Goal: Consume media (video, audio): Watch videos, listen to music or podcasts

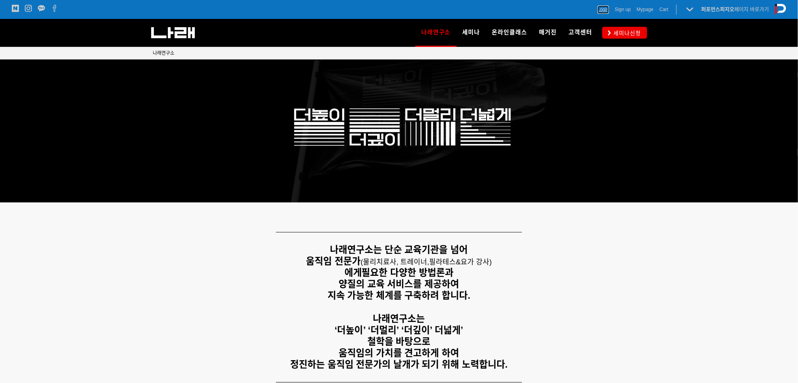
click at [602, 10] on span "Login" at bounding box center [603, 10] width 11 height 8
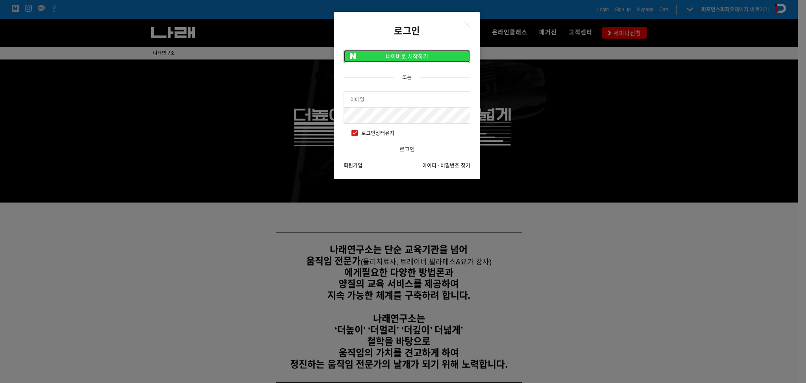
click at [380, 54] on link "네이버로 시작하기" at bounding box center [407, 56] width 127 height 13
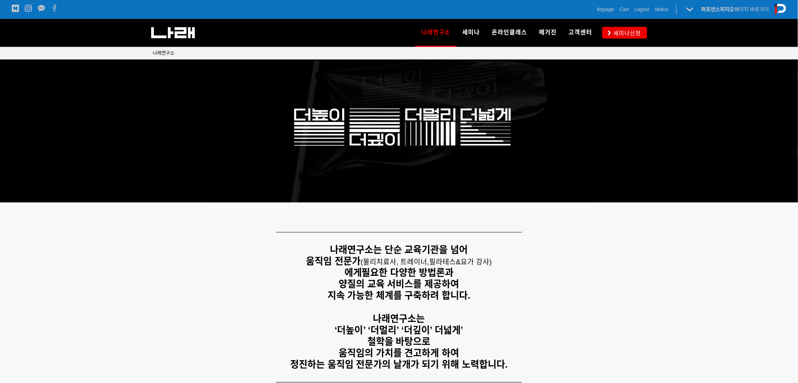
click at [595, 7] on div "Mypage Cart 0 Logout Notice 퍼포먼스피지오 페이지 바로가기 나래연구소 페이지로 전환하기" at bounding box center [592, 9] width 387 height 19
click at [598, 9] on span "Mypage" at bounding box center [605, 10] width 17 height 8
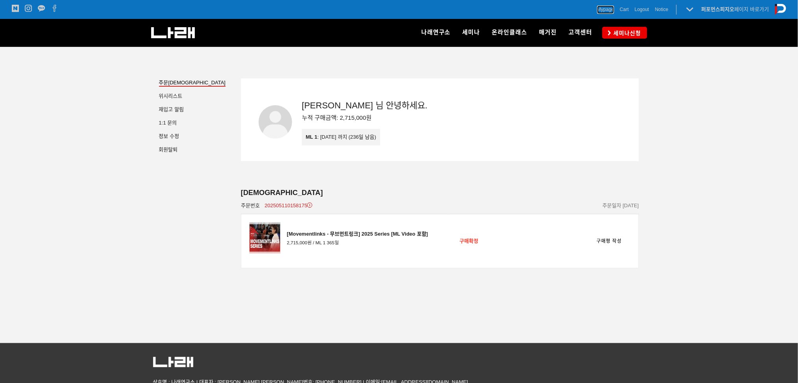
click at [609, 9] on span "Mypage" at bounding box center [605, 10] width 17 height 8
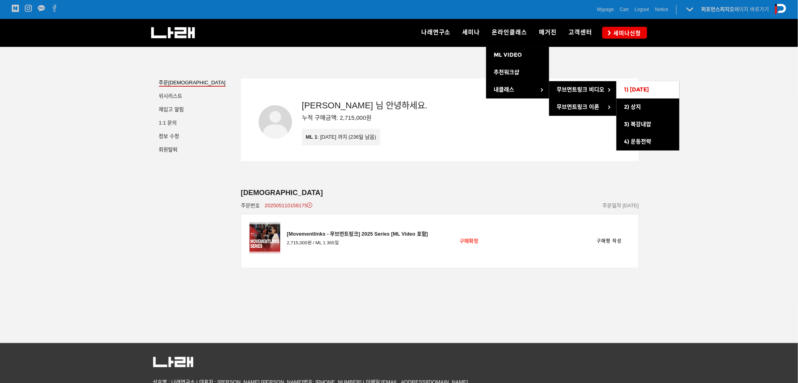
click at [633, 88] on span "1) [DATE]" at bounding box center [636, 89] width 25 height 7
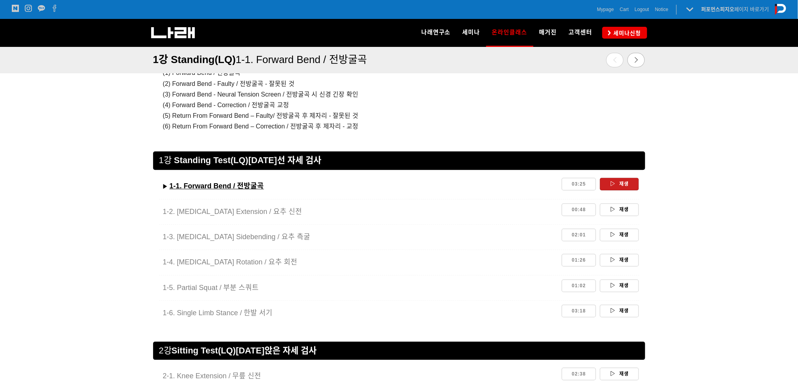
scroll to position [618, 0]
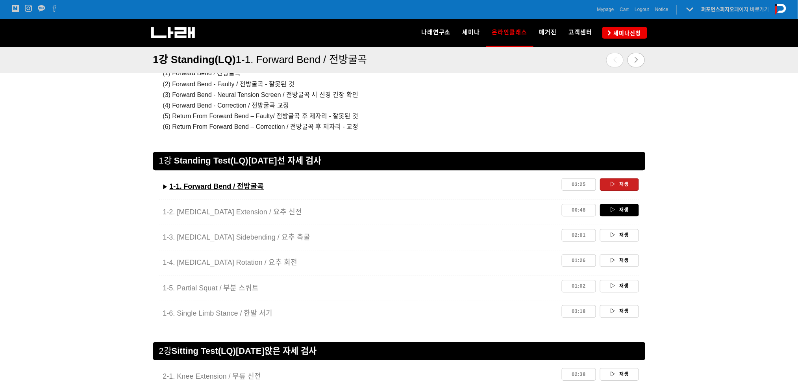
click at [625, 213] on link "재생" at bounding box center [619, 209] width 39 height 13
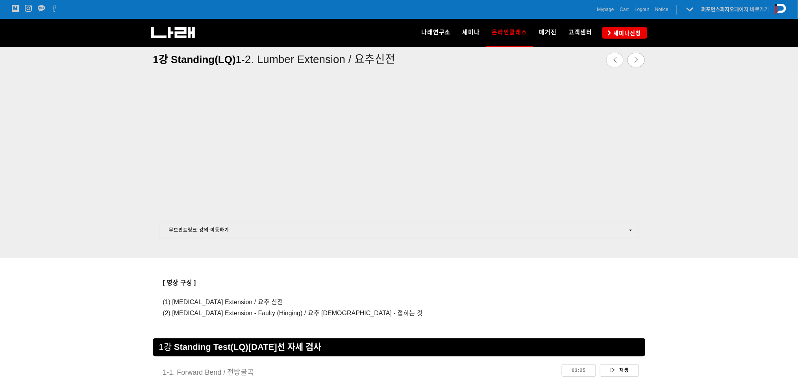
scroll to position [521, 0]
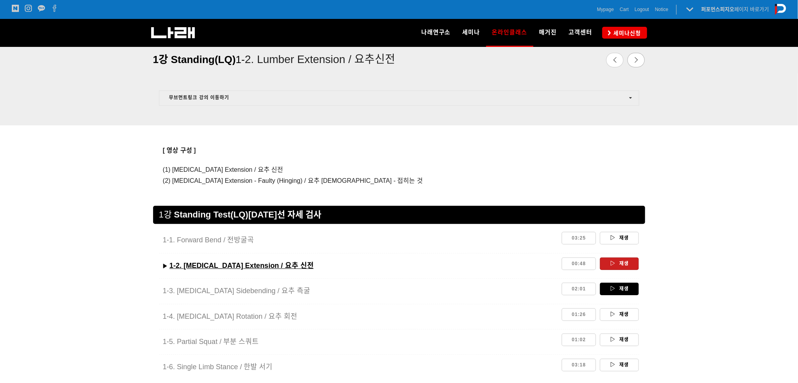
click at [613, 286] on icon at bounding box center [612, 288] width 5 height 5
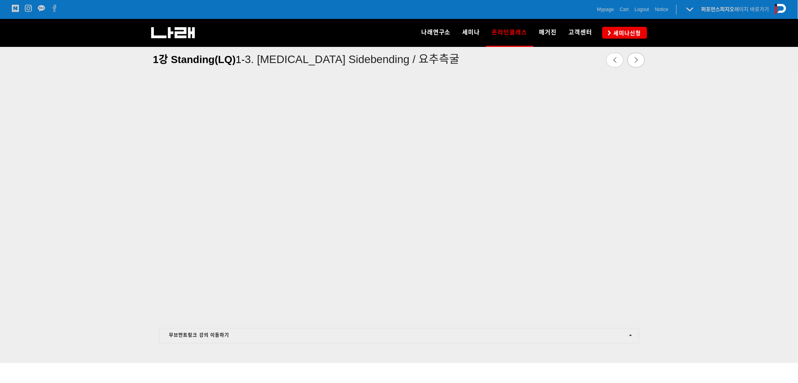
scroll to position [259, 0]
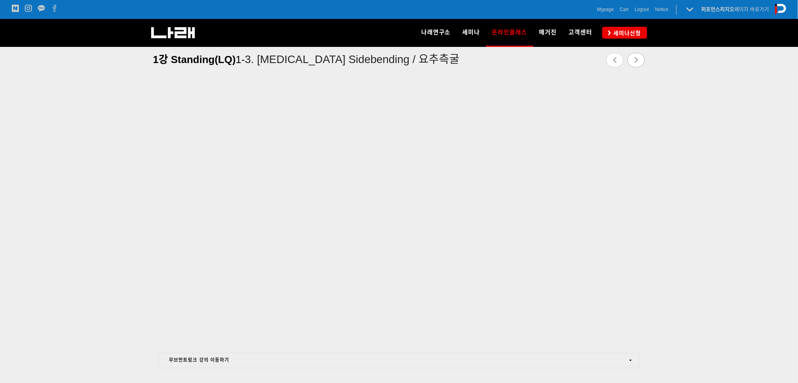
click at [682, 224] on div at bounding box center [399, 217] width 798 height 340
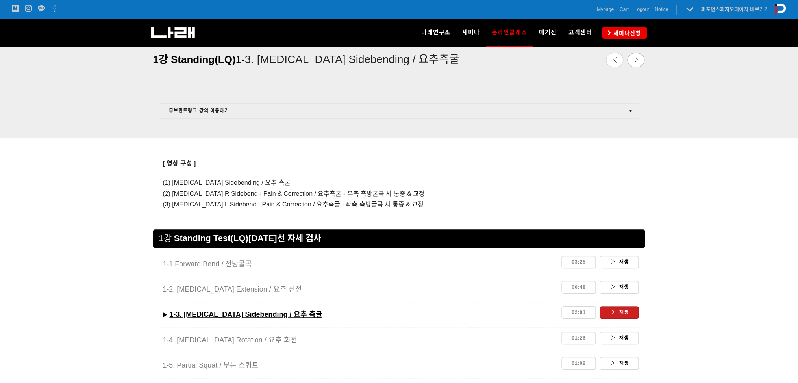
scroll to position [573, 0]
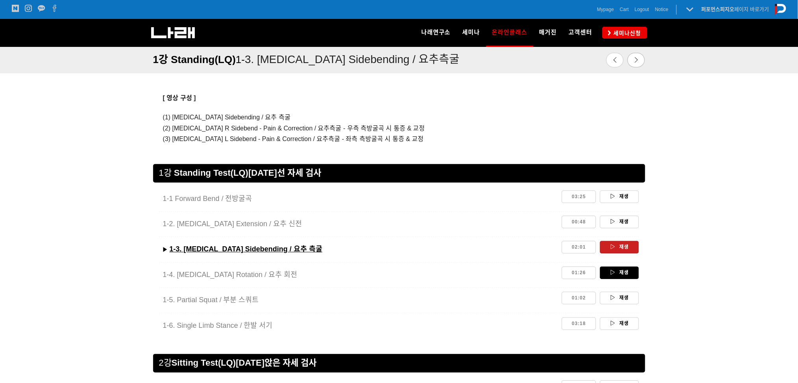
click at [623, 266] on link "재생" at bounding box center [619, 272] width 39 height 13
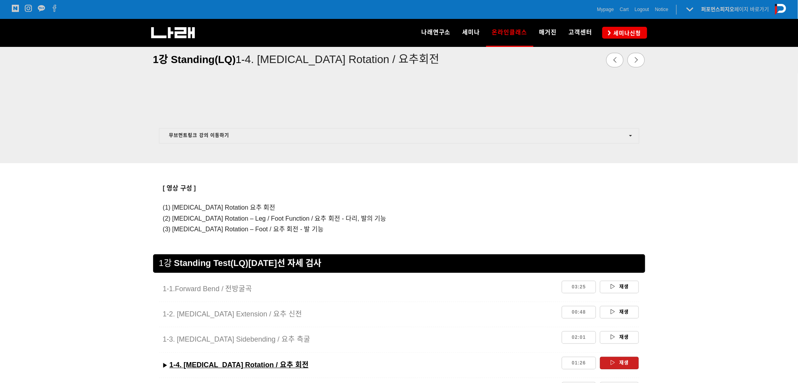
scroll to position [547, 0]
